Goal: Task Accomplishment & Management: Manage account settings

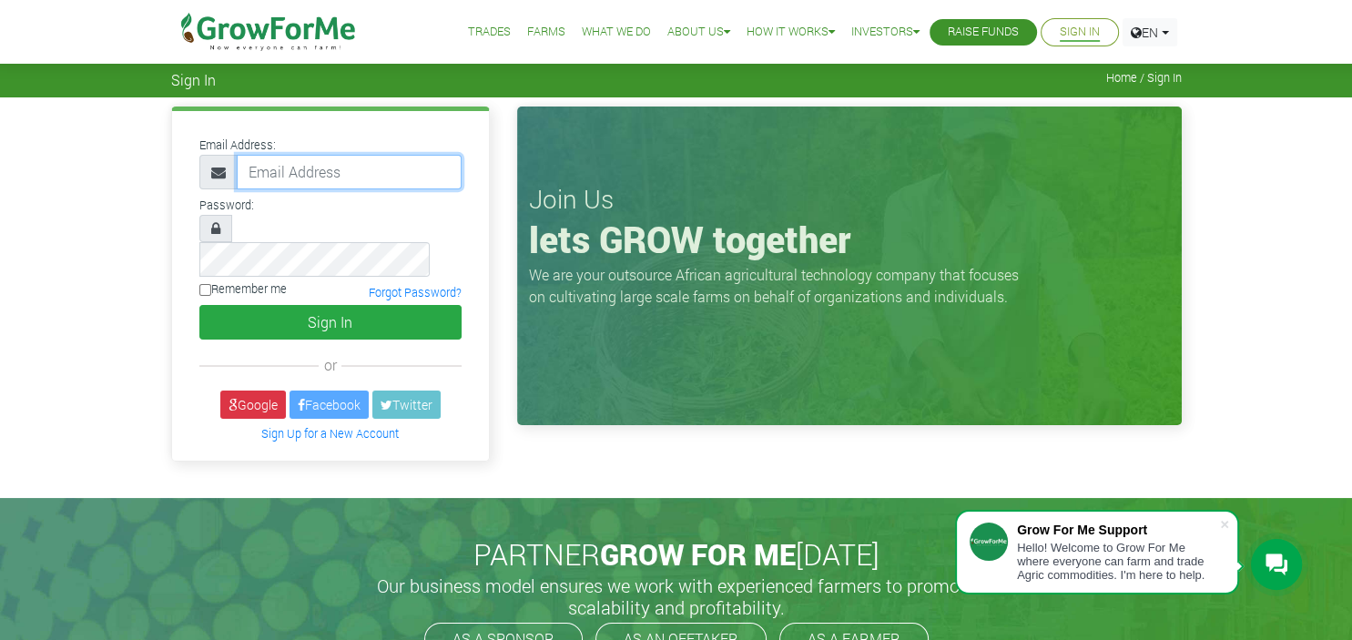
click at [290, 170] on input "email" at bounding box center [349, 172] width 225 height 35
type input "yakubutoken@gmail.com"
click at [200, 284] on input "Remember me" at bounding box center [205, 290] width 12 height 12
checkbox input "true"
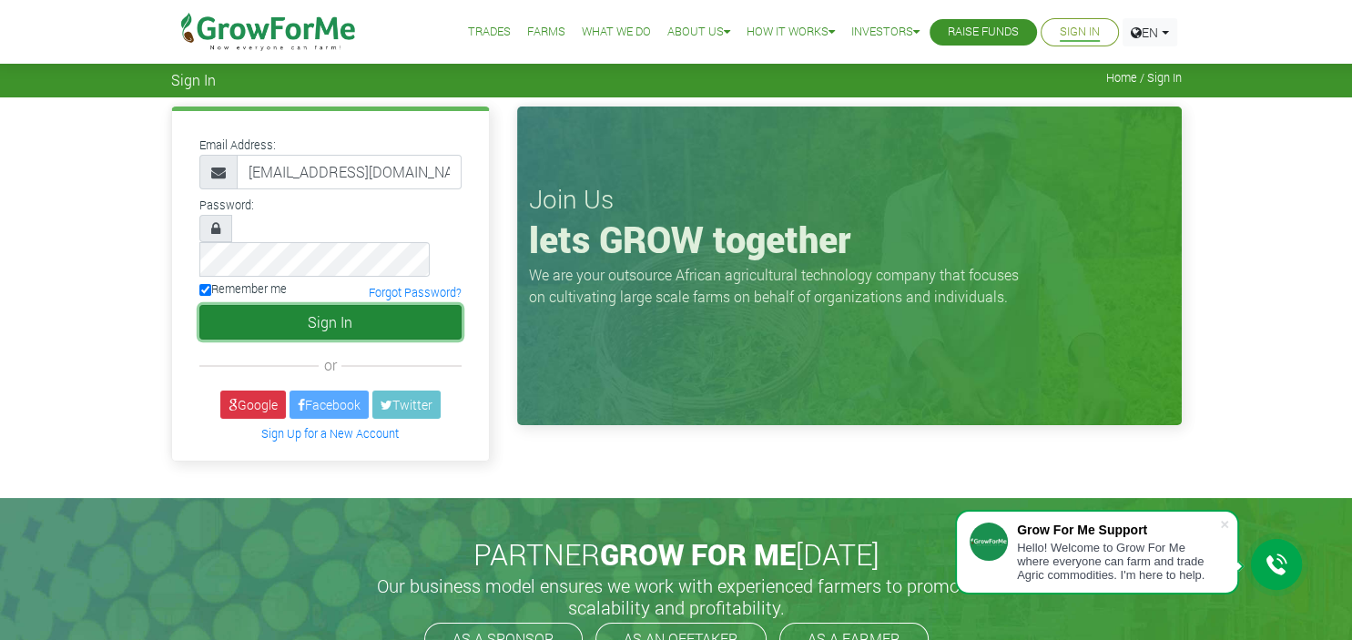
click at [297, 306] on button "Sign In" at bounding box center [330, 322] width 262 height 35
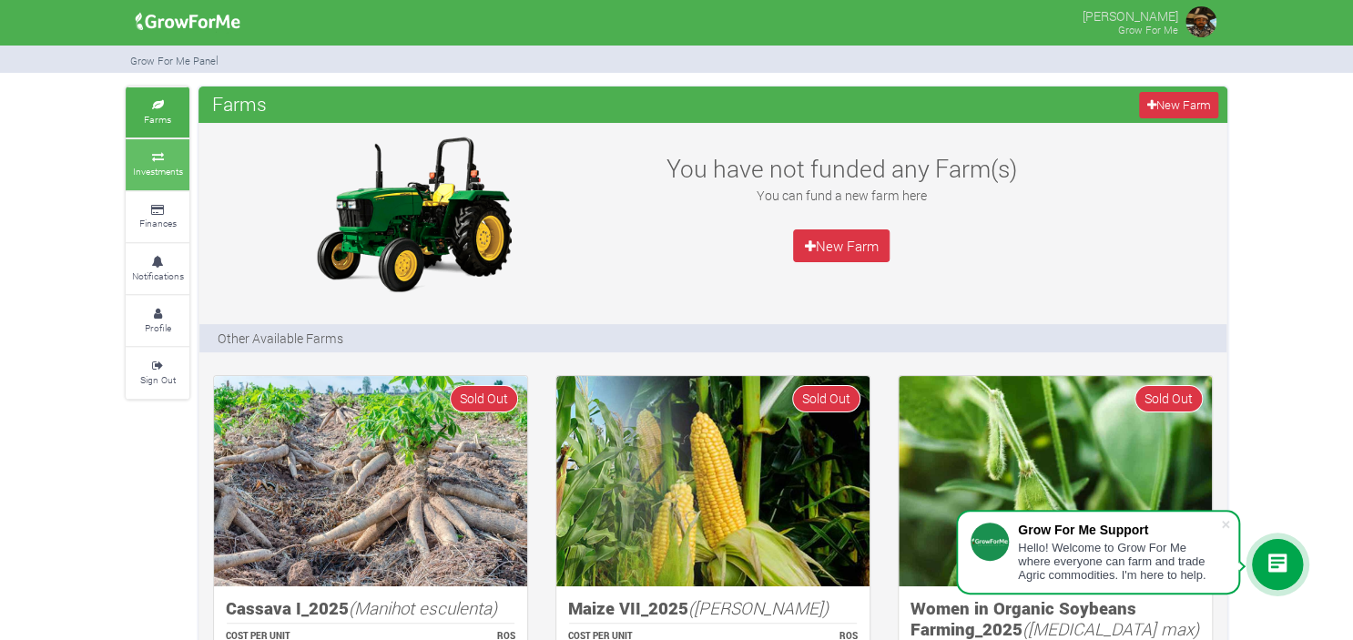
click at [167, 177] on link "Investments" at bounding box center [158, 164] width 64 height 50
